Goal: Check status

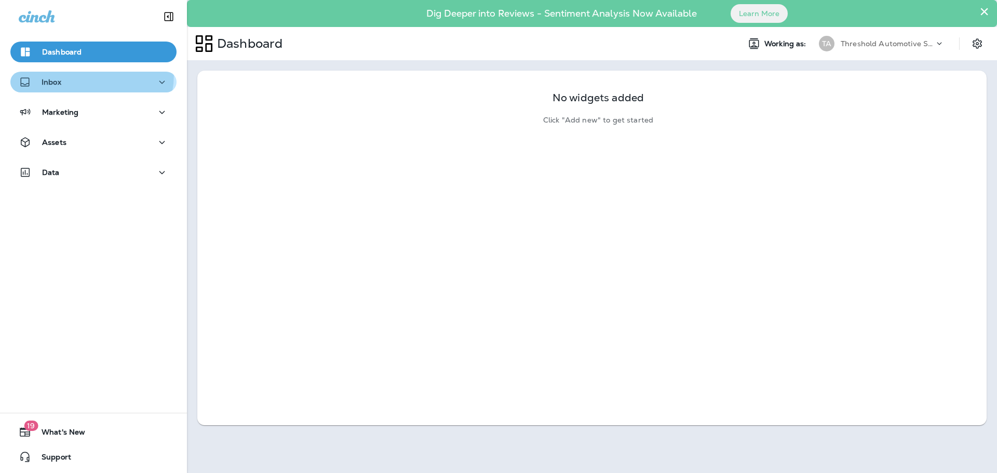
click at [71, 73] on button "Inbox" at bounding box center [93, 82] width 166 height 21
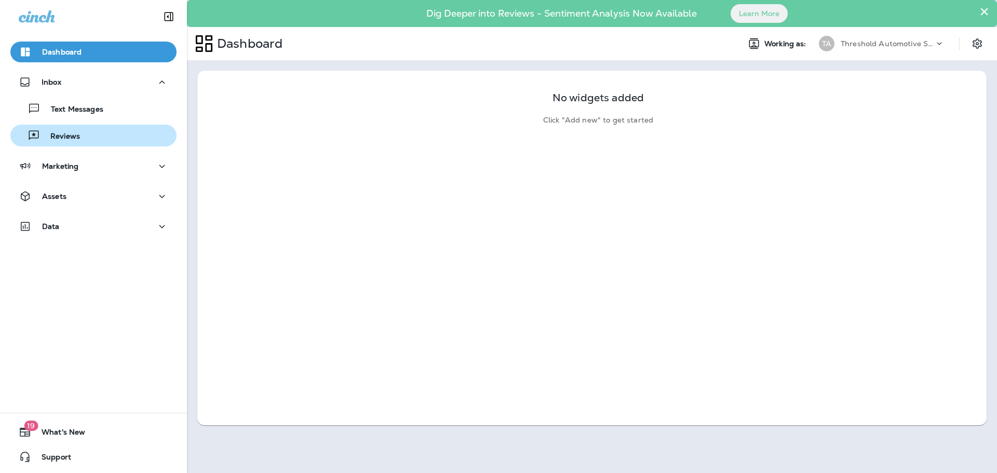
click at [113, 132] on div "Reviews" at bounding box center [94, 136] width 158 height 16
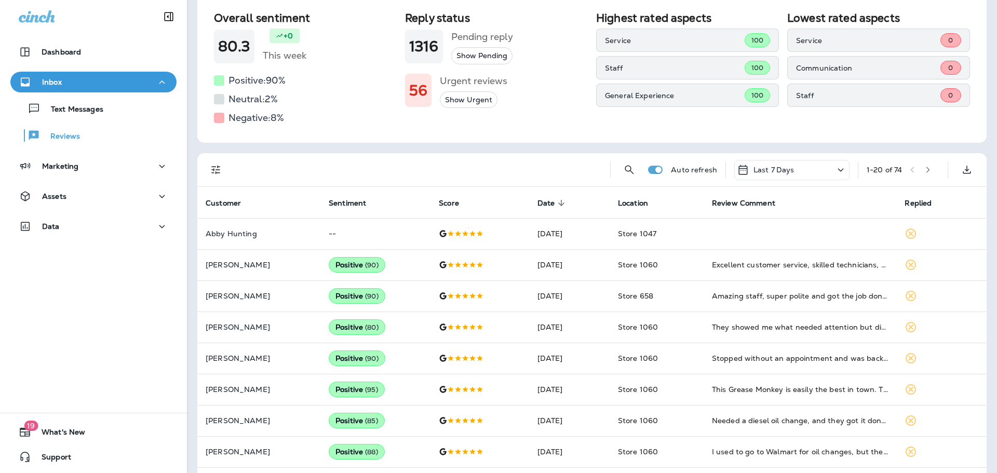
scroll to position [104, 0]
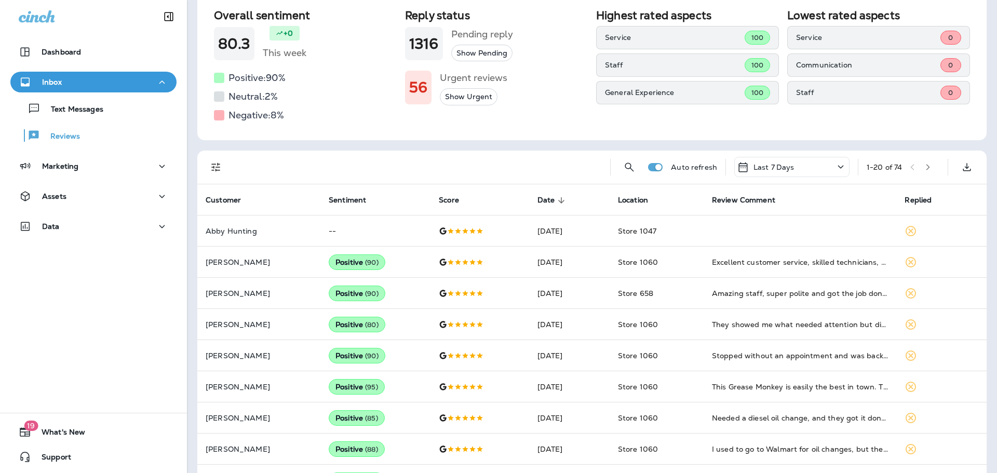
click at [222, 165] on button "Filters" at bounding box center [216, 167] width 21 height 21
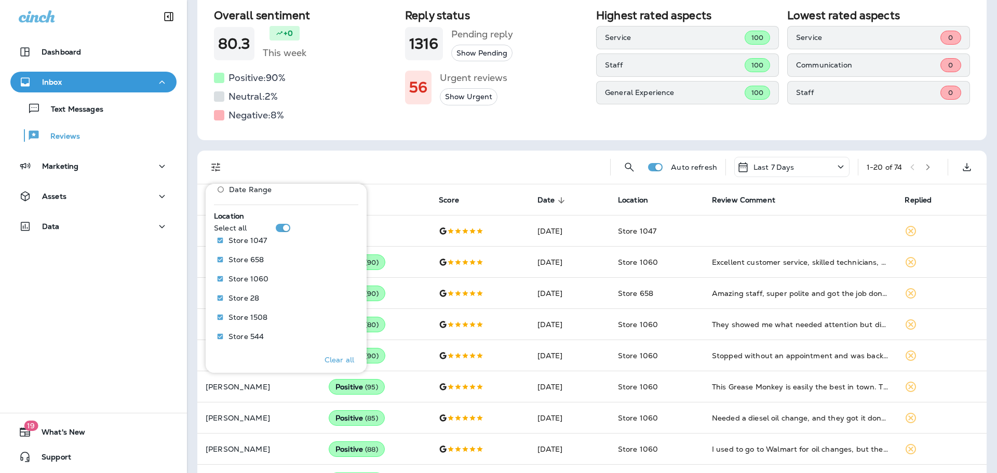
scroll to position [464, 0]
click at [330, 238] on p "Only" at bounding box center [337, 242] width 17 height 8
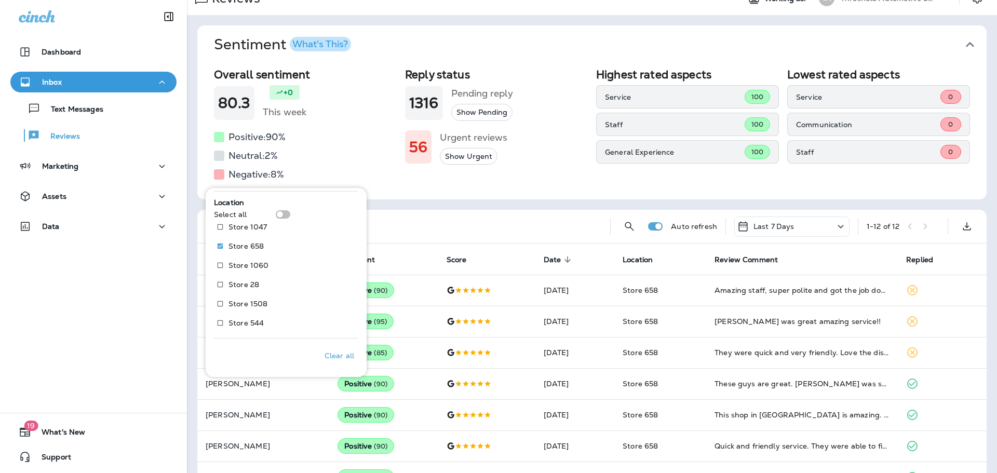
scroll to position [104, 0]
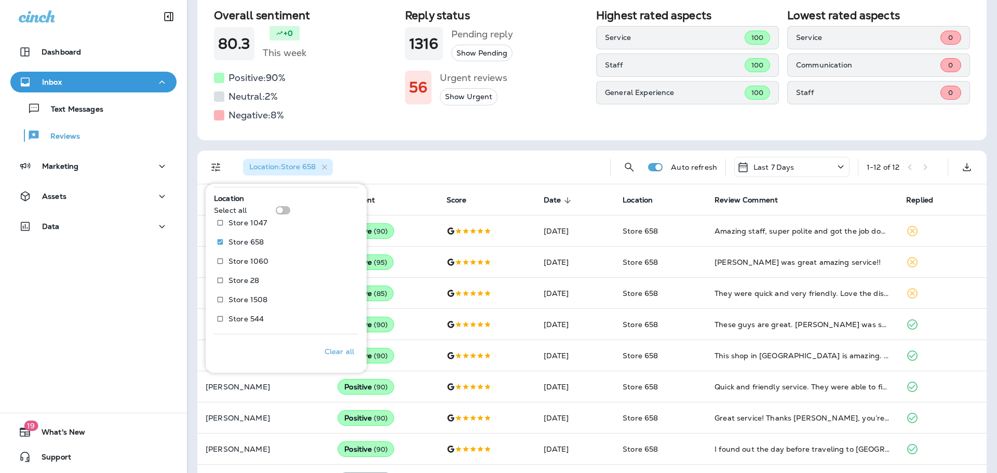
click at [358, 169] on div "Location : Store 658" at bounding box center [418, 167] width 367 height 33
